Goal: Connect with others: Connect with other users

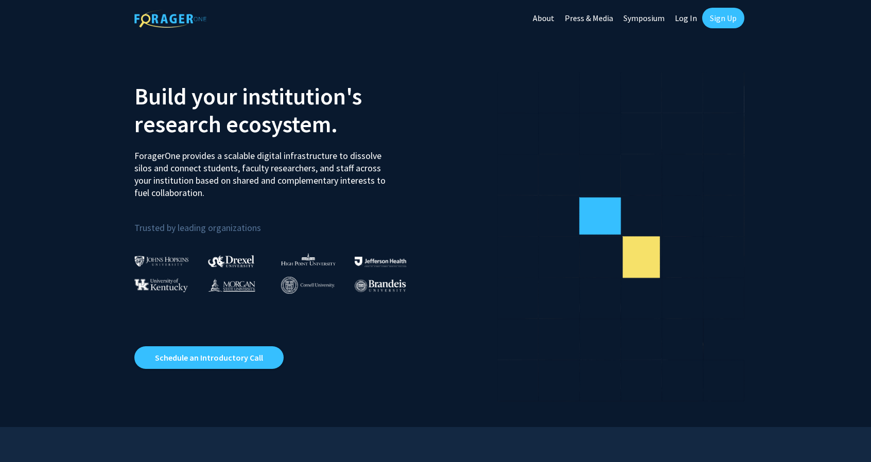
click at [688, 18] on link "Log In" at bounding box center [686, 18] width 32 height 36
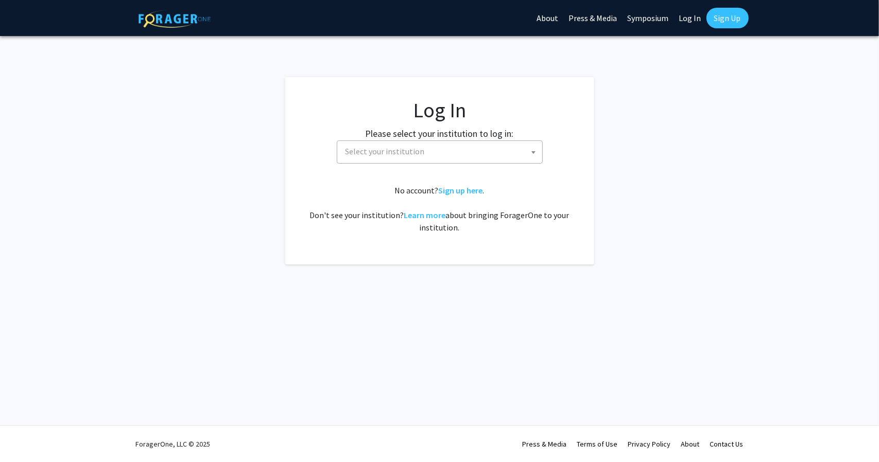
click at [464, 151] on span "Select your institution" at bounding box center [441, 151] width 201 height 21
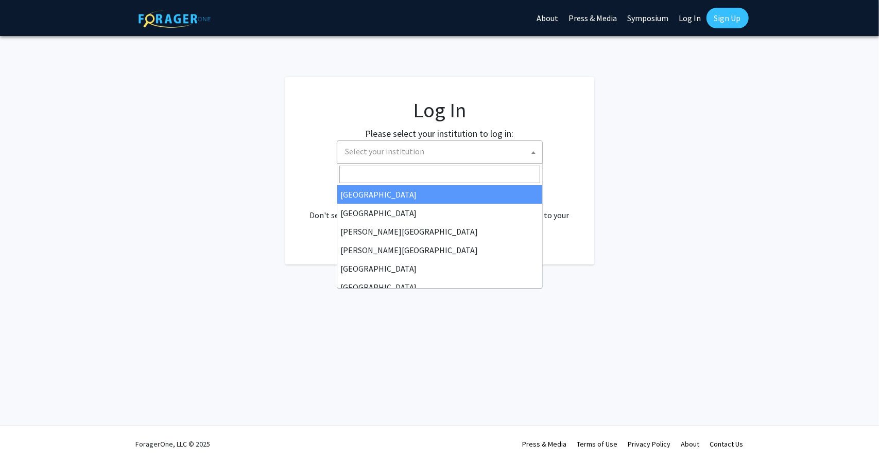
select select "34"
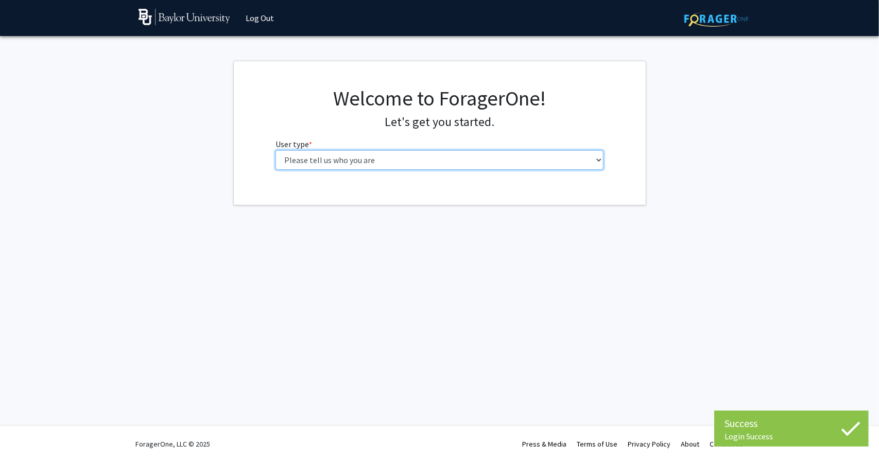
click at [421, 159] on select "Please tell us who you are Undergraduate Student Master's Student Doctoral Cand…" at bounding box center [439, 160] width 328 height 20
select select "1: undergrad"
click at [275, 150] on select "Please tell us who you are Undergraduate Student Master's Student Doctoral Cand…" at bounding box center [439, 160] width 328 height 20
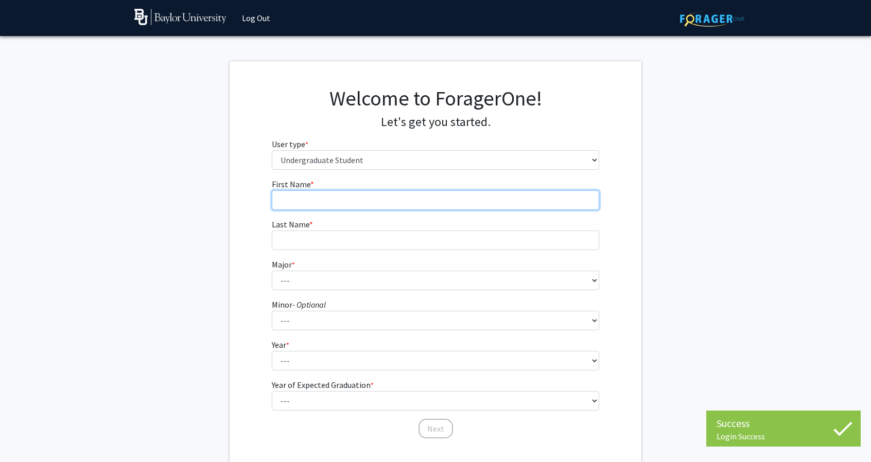
click at [371, 201] on input "First Name * required" at bounding box center [436, 200] width 328 height 20
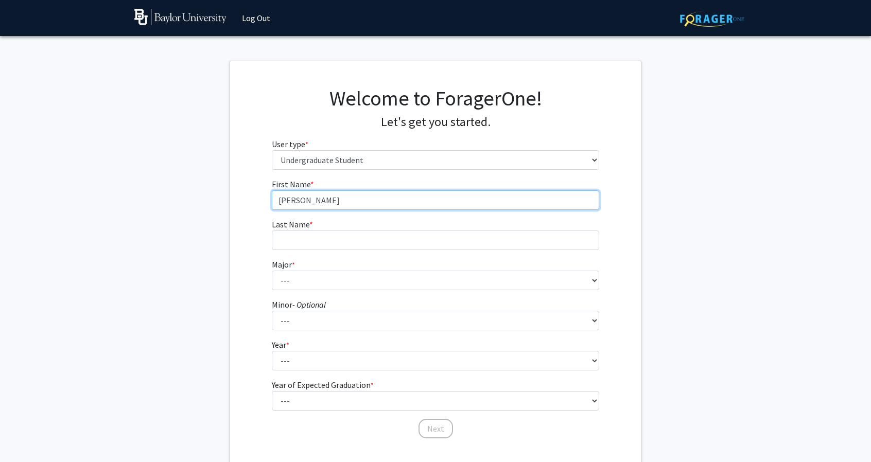
type input "Samuel"
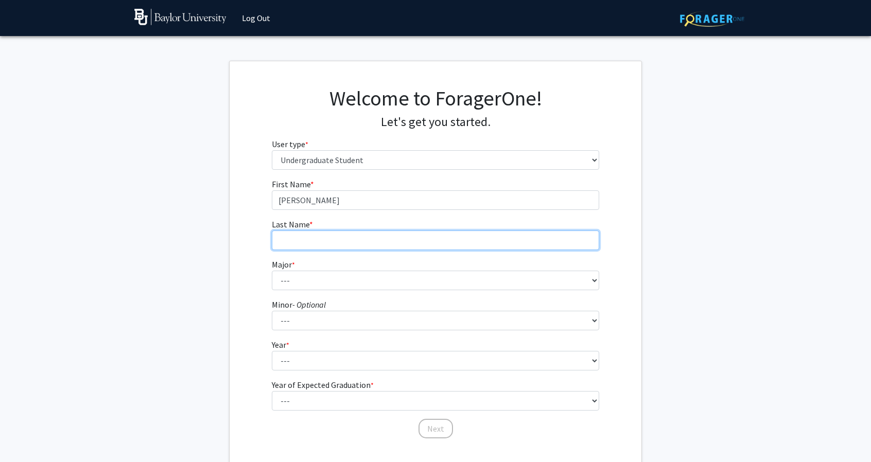
click at [335, 236] on input "Last Name * required" at bounding box center [436, 241] width 328 height 20
type input "Koehnlein"
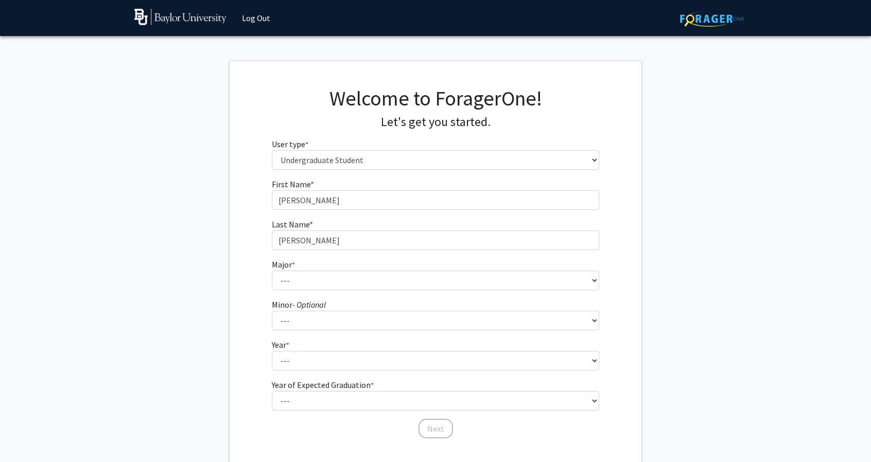
click at [323, 296] on form "First Name * required Samuel Last Name * required Koehnlein Major * required --…" at bounding box center [436, 303] width 328 height 251
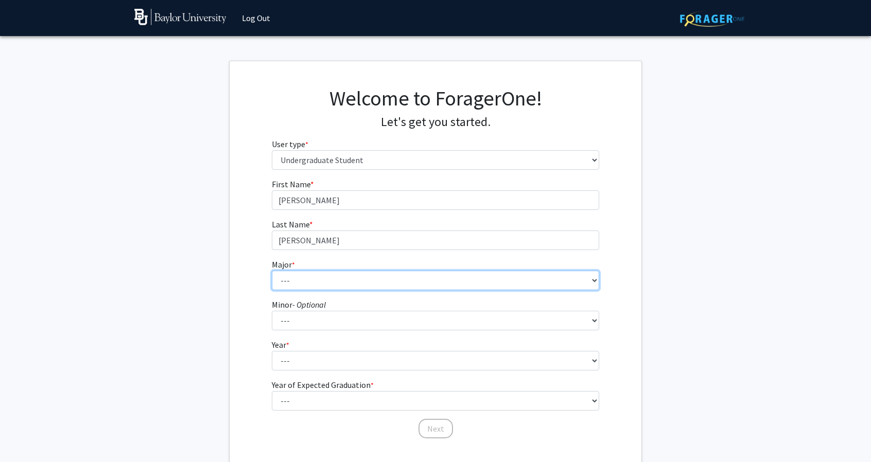
click at [321, 283] on select "--- Accounting American Studies Anthropology Apparel Design & Product Developme…" at bounding box center [436, 281] width 328 height 20
select select "27: 2692"
click at [272, 271] on select "--- Accounting American Studies Anthropology Apparel Design & Product Developme…" at bounding box center [436, 281] width 328 height 20
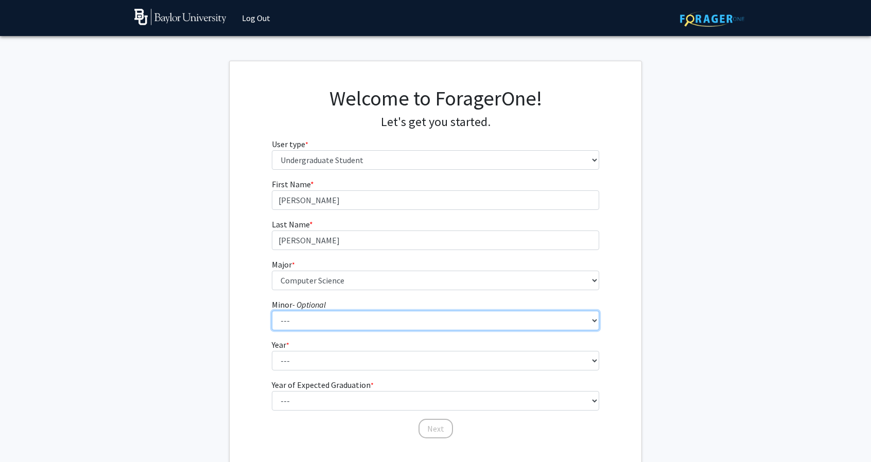
click at [302, 320] on select "--- Advertising American Sign Language American Studies Anthropology Apparel Me…" at bounding box center [436, 321] width 328 height 20
select select "62: 2125"
click at [272, 311] on select "--- Advertising American Sign Language American Studies Anthropology Apparel Me…" at bounding box center [436, 321] width 328 height 20
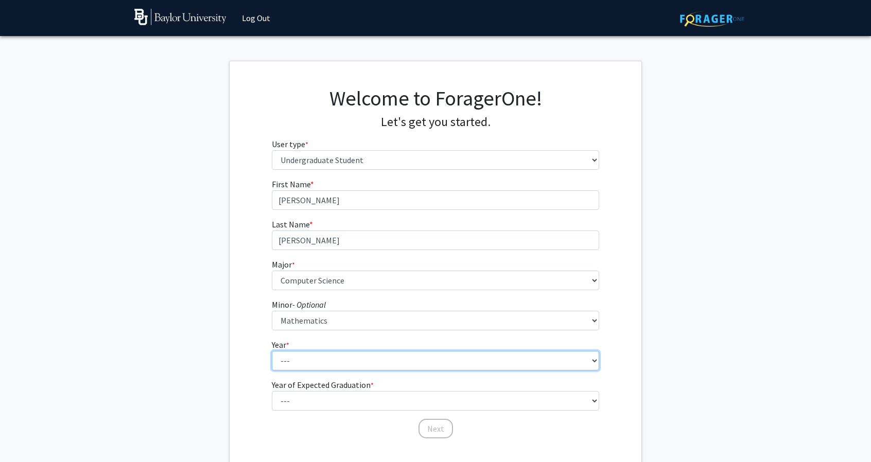
click at [308, 357] on select "--- First-year Sophomore Junior Senior Postbaccalaureate Certificate" at bounding box center [436, 361] width 328 height 20
select select "1: first-year"
click at [272, 351] on select "--- First-year Sophomore Junior Senior Postbaccalaureate Certificate" at bounding box center [436, 361] width 328 height 20
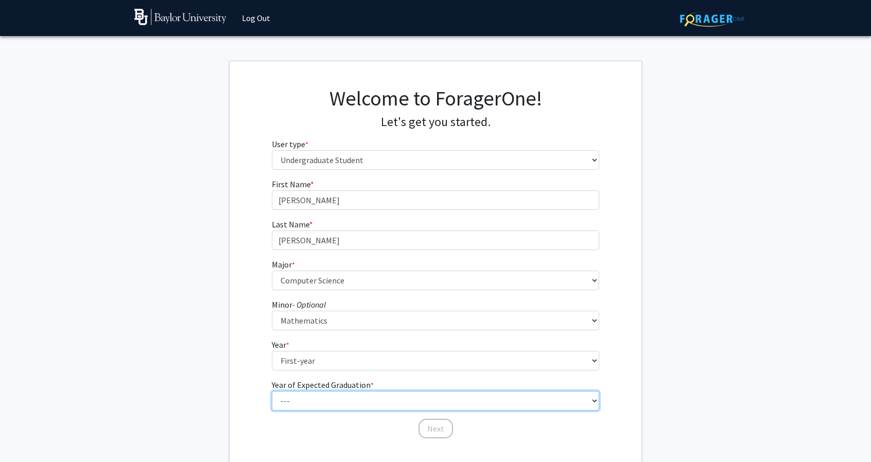
click at [309, 400] on select "--- 2025 2026 2027 2028 2029 2030 2031 2032 2033 2034" at bounding box center [436, 401] width 328 height 20
select select "5: 2029"
click at [272, 391] on select "--- 2025 2026 2027 2028 2029 2030 2031 2032 2033 2034" at bounding box center [436, 401] width 328 height 20
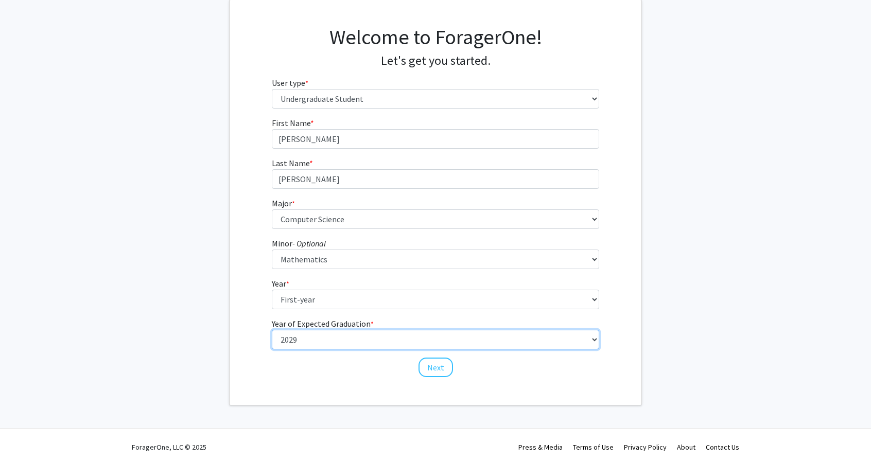
scroll to position [64, 0]
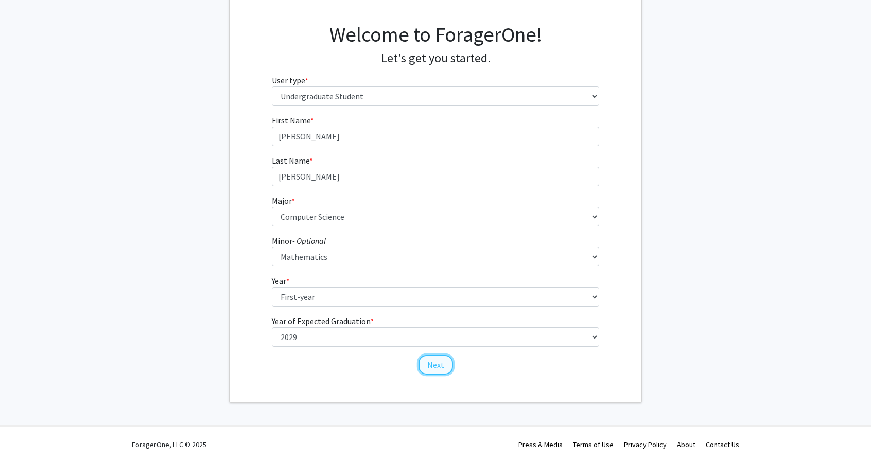
click at [436, 367] on button "Next" at bounding box center [436, 365] width 34 height 20
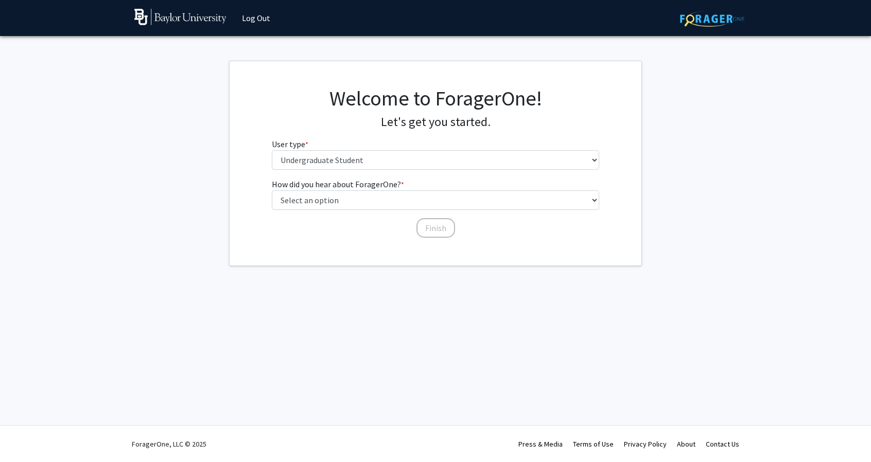
scroll to position [0, 0]
click at [342, 197] on select "Select an option Peer/student recommendation Faculty/staff recommendation Unive…" at bounding box center [439, 200] width 328 height 20
select select "3: university_website"
click at [275, 190] on select "Select an option Peer/student recommendation Faculty/staff recommendation Unive…" at bounding box center [439, 200] width 328 height 20
click at [445, 233] on button "Finish" at bounding box center [439, 228] width 39 height 20
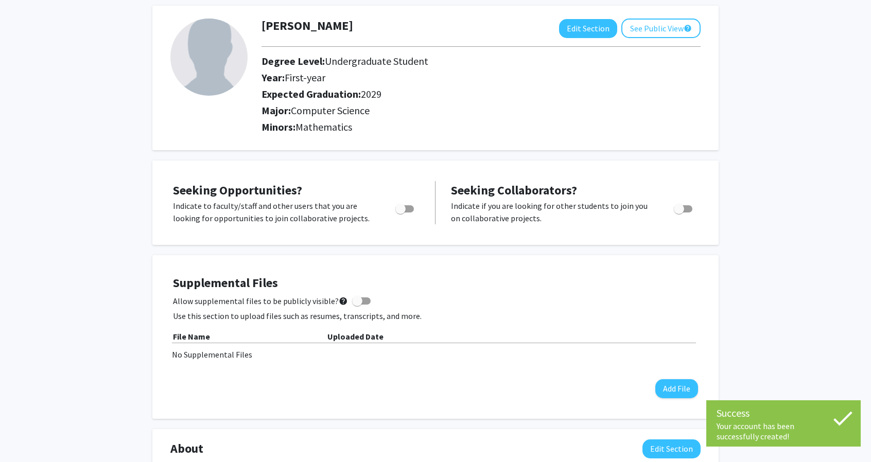
scroll to position [51, 0]
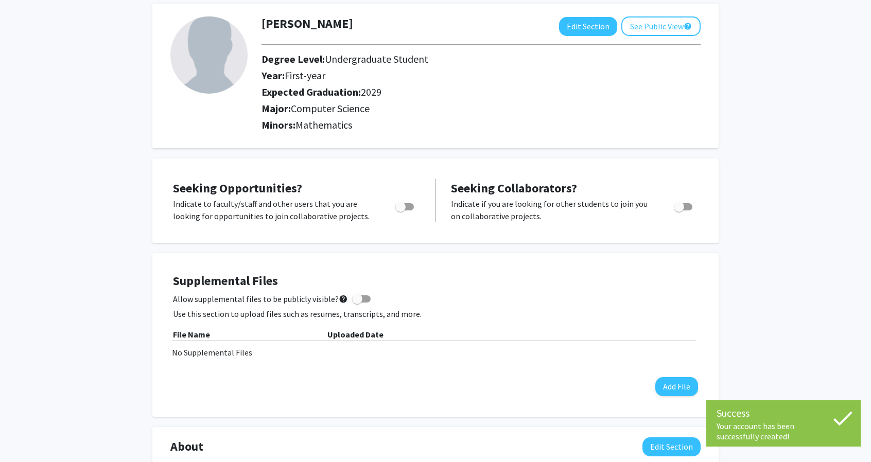
click at [410, 206] on span "Toggle" at bounding box center [404, 206] width 19 height 7
click at [400, 211] on input "Are you actively seeking opportunities?" at bounding box center [400, 211] width 1 height 1
checkbox input "true"
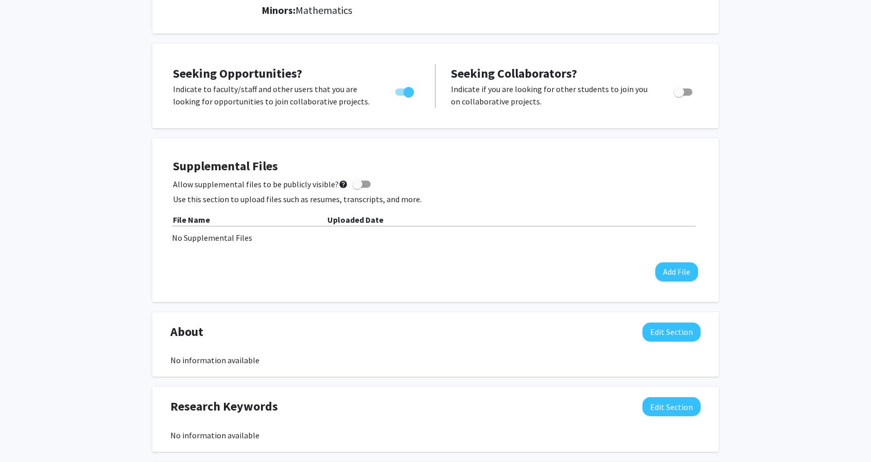
scroll to position [0, 0]
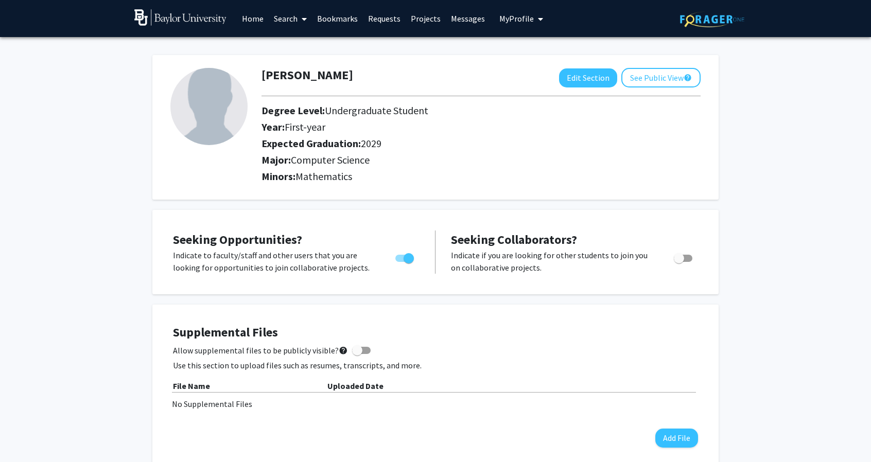
click at [292, 13] on link "Search" at bounding box center [290, 19] width 43 height 36
click at [416, 19] on link "Projects" at bounding box center [426, 19] width 40 height 36
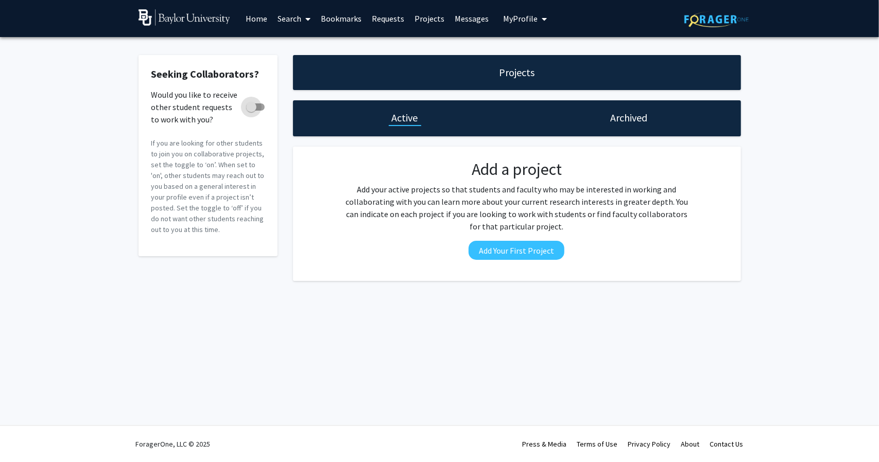
click at [263, 105] on span at bounding box center [255, 106] width 19 height 7
click at [251, 111] on input "Would you like to receive other student requests to work with you?" at bounding box center [251, 111] width 1 height 1
checkbox input "true"
click at [380, 20] on link "Requests" at bounding box center [388, 19] width 43 height 36
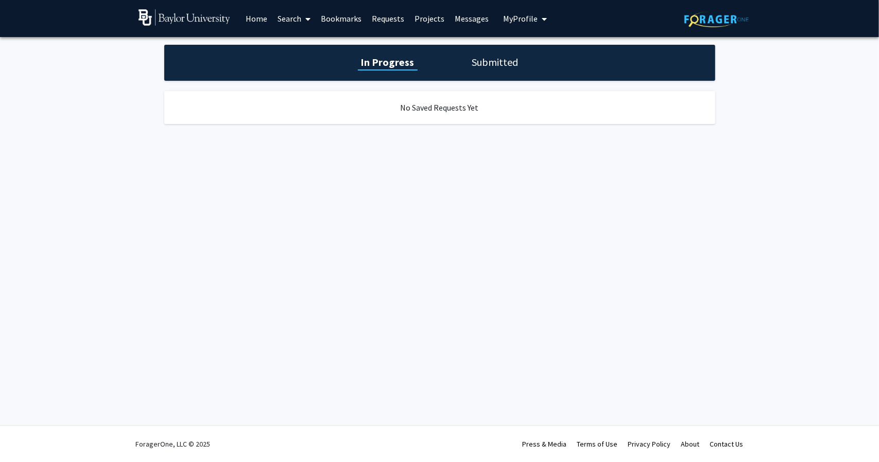
click at [341, 21] on link "Bookmarks" at bounding box center [341, 19] width 51 height 36
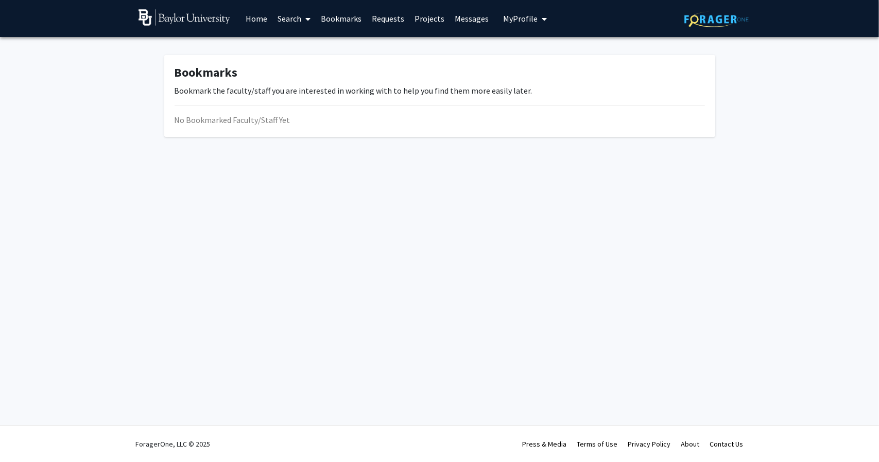
click at [244, 15] on link "Home" at bounding box center [256, 19] width 32 height 36
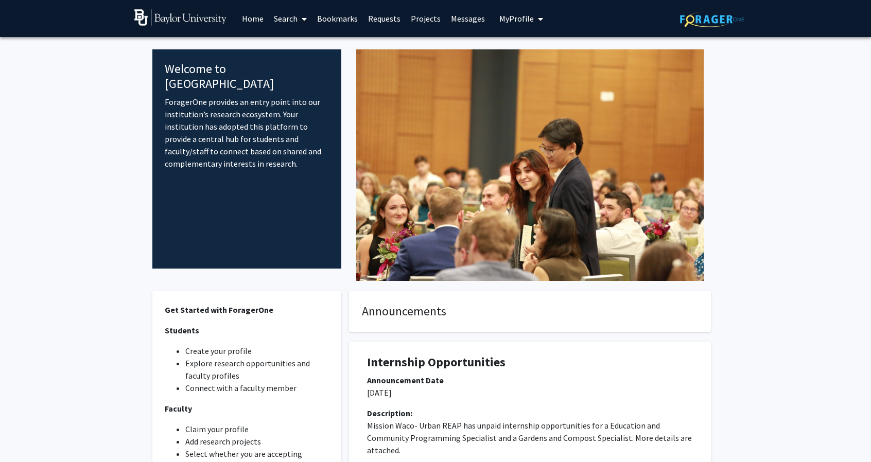
click at [287, 17] on link "Search" at bounding box center [290, 19] width 43 height 36
click at [308, 67] on span "Students" at bounding box center [300, 68] width 63 height 21
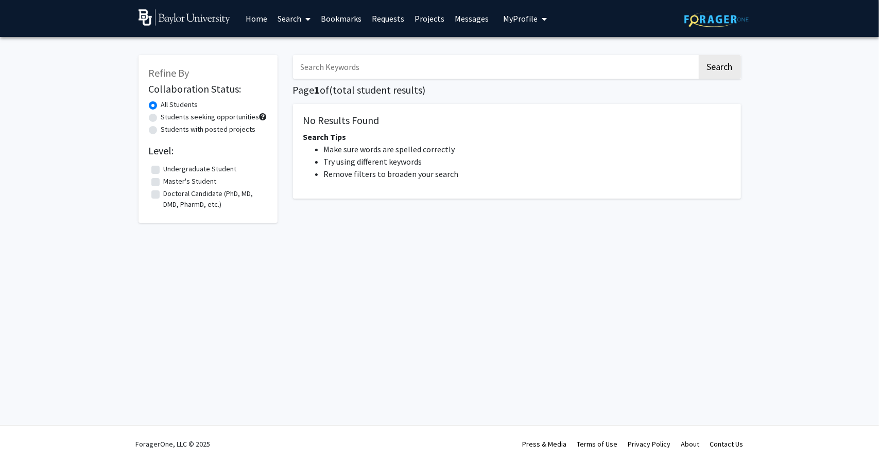
click at [353, 71] on input "Search Keywords" at bounding box center [495, 67] width 404 height 24
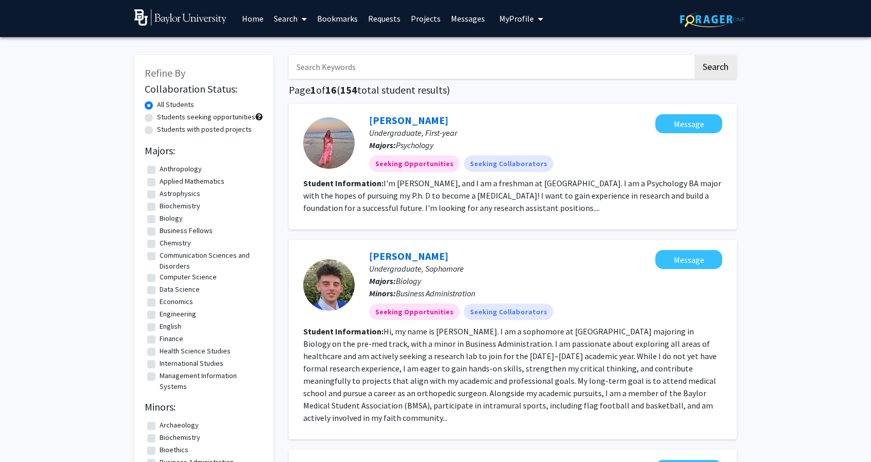
click at [160, 280] on label "Computer Science" at bounding box center [188, 277] width 57 height 11
click at [160, 278] on input "Computer Science" at bounding box center [163, 275] width 7 height 7
checkbox input "true"
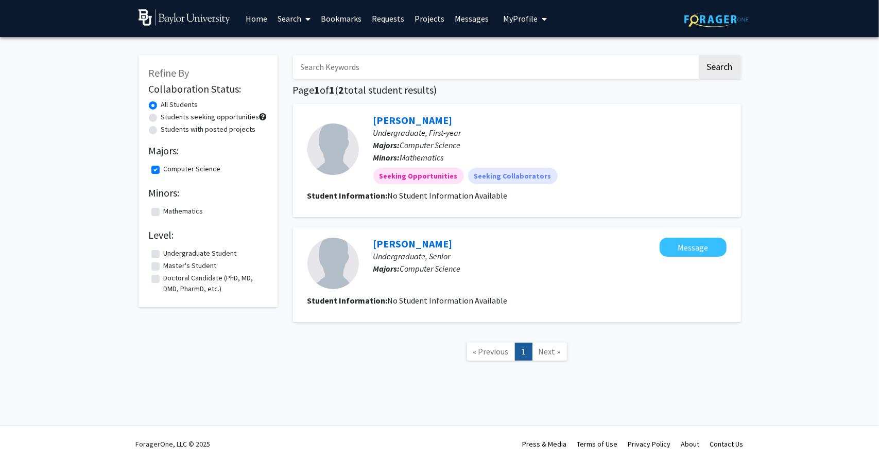
click at [164, 168] on label "Computer Science" at bounding box center [192, 169] width 57 height 11
click at [164, 168] on input "Computer Science" at bounding box center [167, 167] width 7 height 7
checkbox input "false"
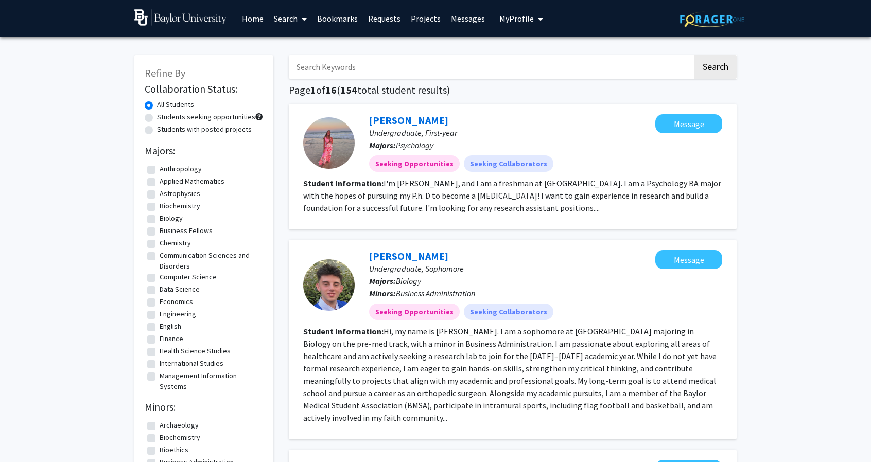
click at [160, 311] on label "Engineering" at bounding box center [178, 314] width 37 height 11
click at [160, 311] on input "Engineering" at bounding box center [163, 312] width 7 height 7
checkbox input "true"
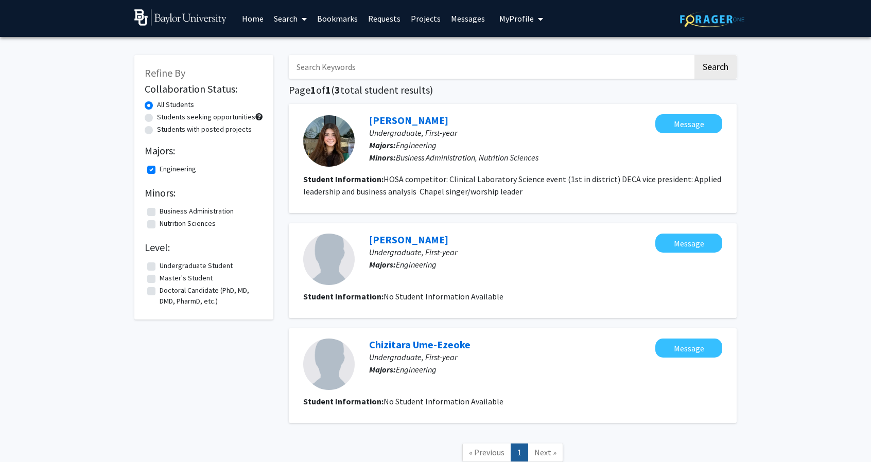
click at [160, 173] on label "Engineering" at bounding box center [178, 169] width 37 height 11
click at [160, 170] on input "Engineering" at bounding box center [163, 167] width 7 height 7
checkbox input "false"
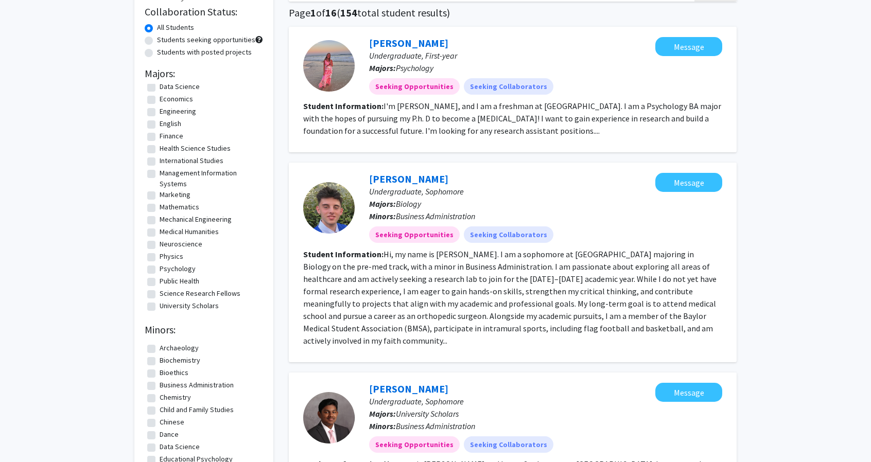
scroll to position [206, 0]
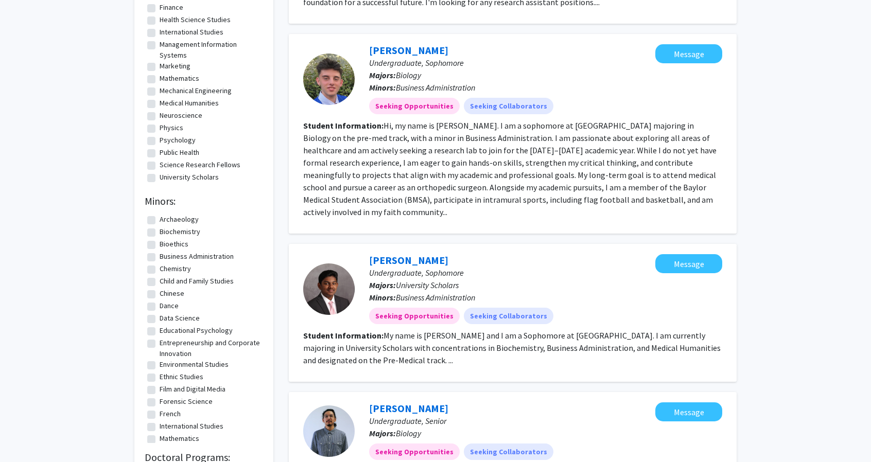
click at [156, 91] on fg-checkbox "Mechanical Engineering Mechanical Engineering" at bounding box center [203, 91] width 113 height 12
click at [160, 91] on label "Mechanical Engineering" at bounding box center [196, 90] width 72 height 11
click at [160, 91] on input "Mechanical Engineering" at bounding box center [163, 88] width 7 height 7
checkbox input "true"
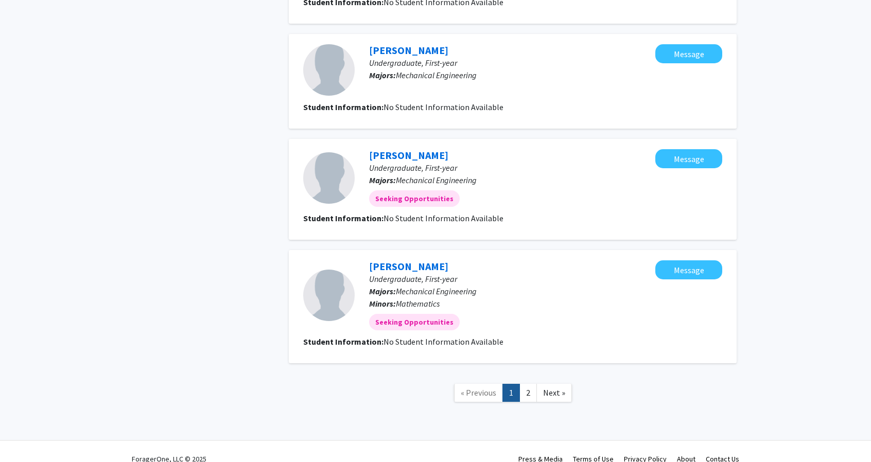
scroll to position [1007, 0]
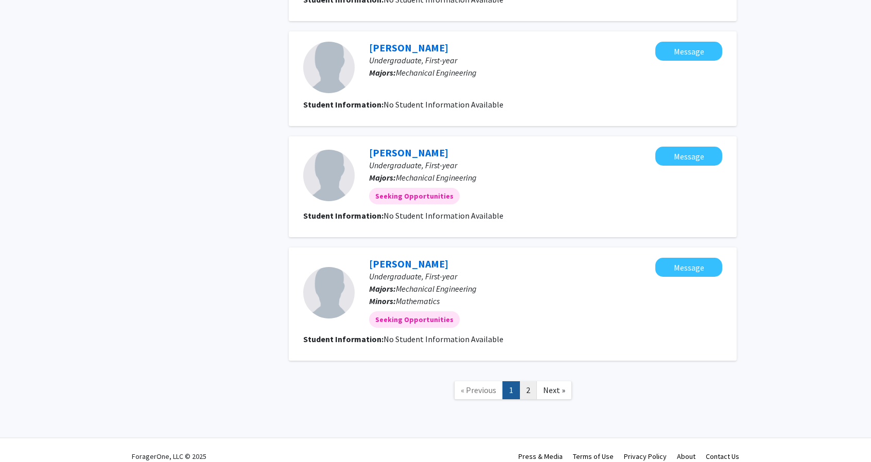
click at [525, 381] on link "2" at bounding box center [528, 390] width 18 height 18
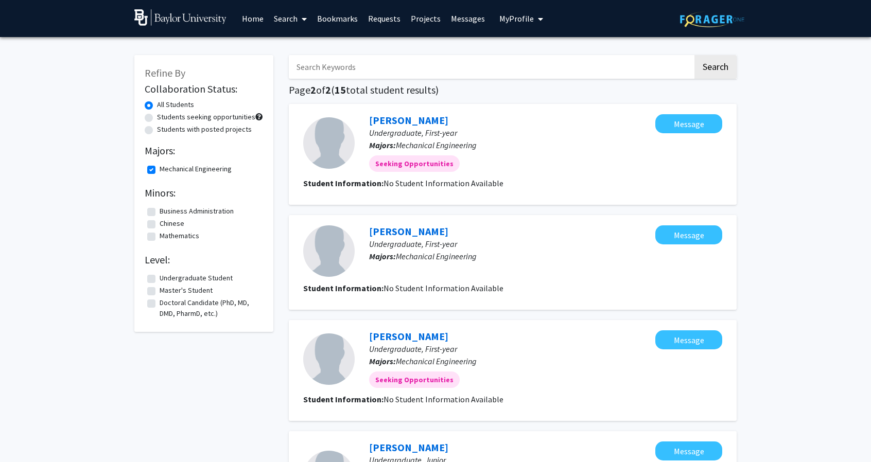
drag, startPoint x: 759, startPoint y: 1, endPoint x: 462, endPoint y: 101, distance: 313.0
click at [462, 101] on div "Search Page 2 of 2 ( 15 total student results) Dashiell James Undergraduate, Fi…" at bounding box center [512, 380] width 463 height 671
click at [160, 171] on label "Mechanical Engineering" at bounding box center [196, 169] width 72 height 11
click at [160, 170] on input "Mechanical Engineering" at bounding box center [163, 167] width 7 height 7
checkbox input "false"
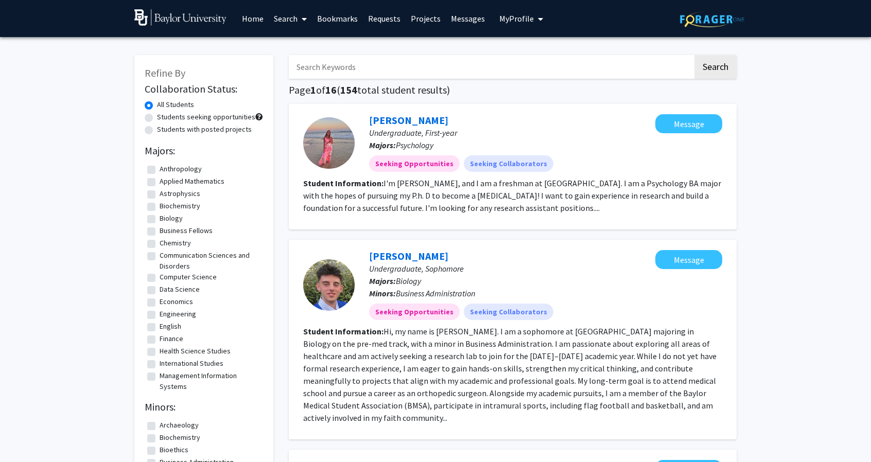
click at [328, 73] on input "Search Keywords" at bounding box center [491, 67] width 404 height 24
type input "virg"
click at [694, 55] on button "Search" at bounding box center [715, 67] width 42 height 24
